Goal: Check status: Check status

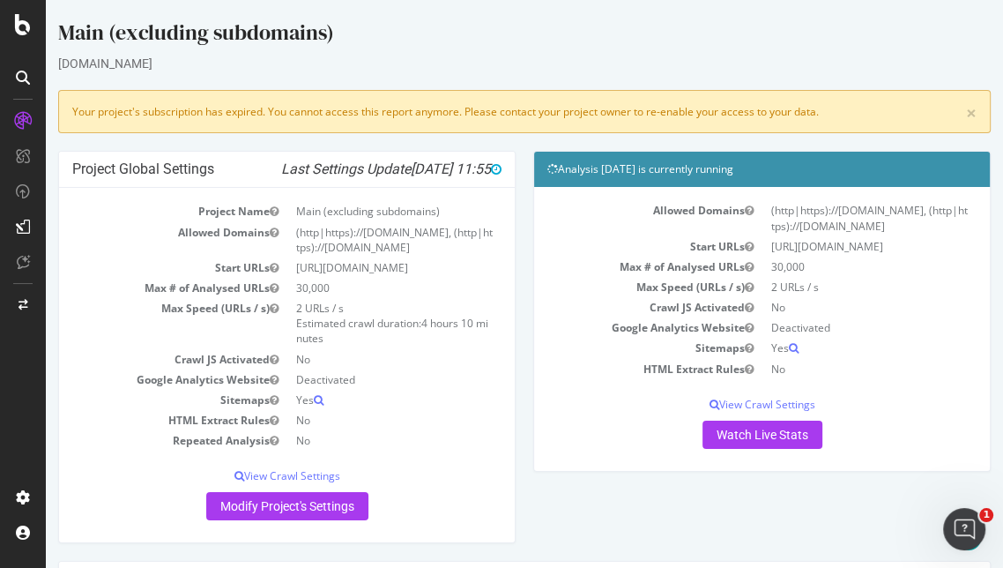
scroll to position [190, 0]
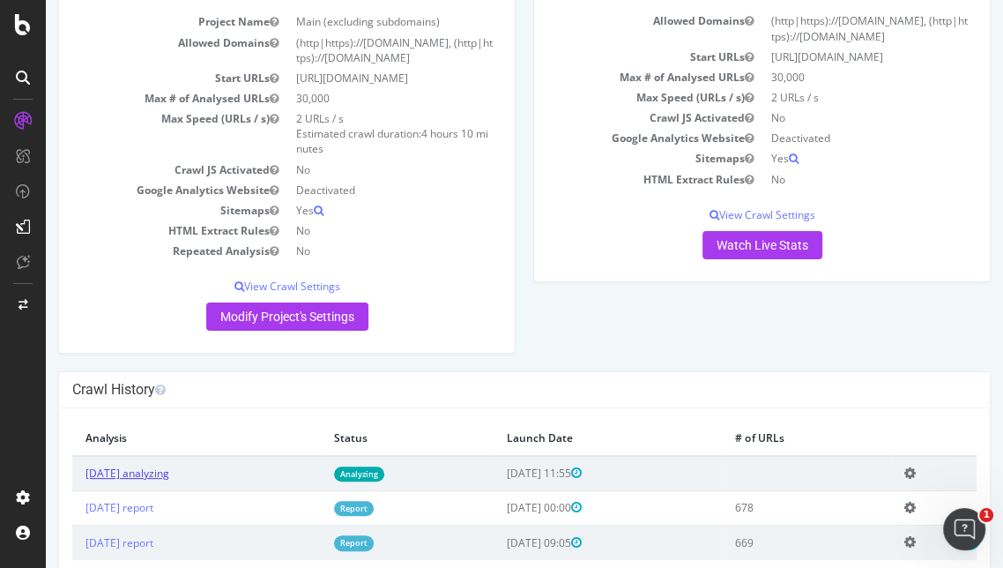
click at [153, 466] on link "[DATE] analyzing" at bounding box center [128, 472] width 84 height 15
